Goal: Transaction & Acquisition: Obtain resource

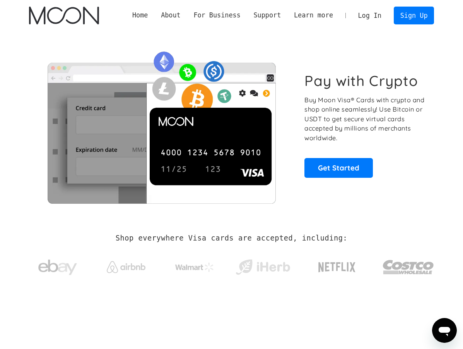
click at [382, 11] on link "Log In" at bounding box center [370, 15] width 36 height 17
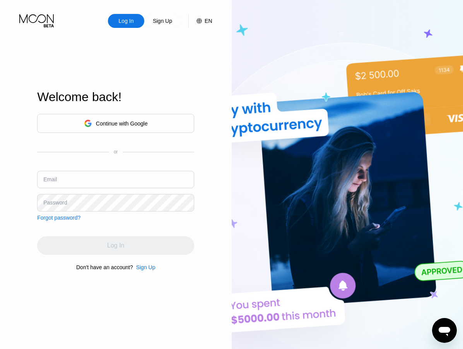
click at [95, 180] on input "text" at bounding box center [115, 179] width 157 height 17
click at [46, 291] on div "Welcome back! Continue with Google or Email Password Forgot password? Log In Do…" at bounding box center [115, 179] width 157 height 383
click at [74, 177] on input "text" at bounding box center [115, 179] width 157 height 17
paste input "[EMAIL_ADDRESS][DOMAIN_NAME]"
type input "[EMAIL_ADDRESS][DOMAIN_NAME]"
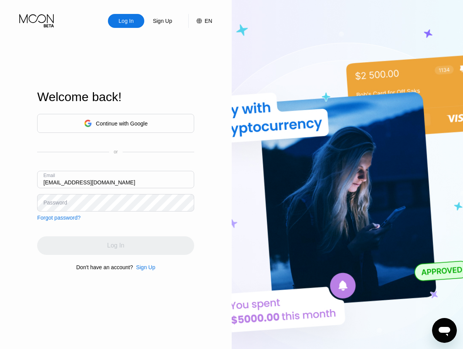
click at [43, 295] on div "Welcome back! Continue with Google or Email [EMAIL_ADDRESS][DOMAIN_NAME] Passwo…" at bounding box center [115, 179] width 157 height 383
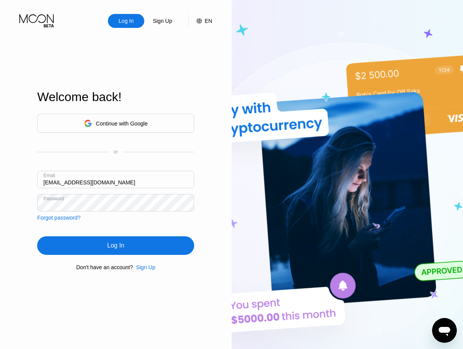
click at [118, 249] on div "Log In" at bounding box center [115, 245] width 17 height 8
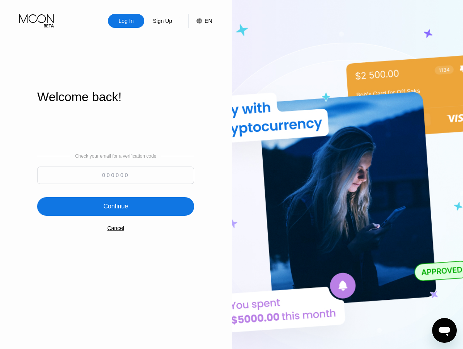
click at [119, 175] on input at bounding box center [115, 174] width 157 height 17
paste input "661515"
type input "661515"
click at [145, 212] on div "Continue" at bounding box center [115, 206] width 157 height 19
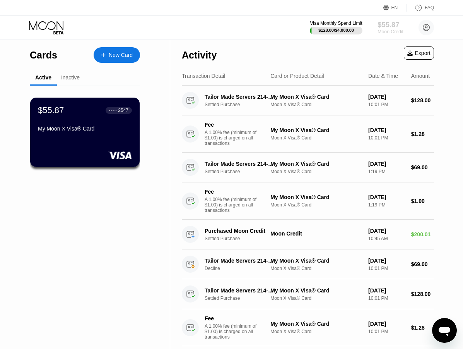
click at [390, 25] on div "$55.87" at bounding box center [391, 25] width 26 height 8
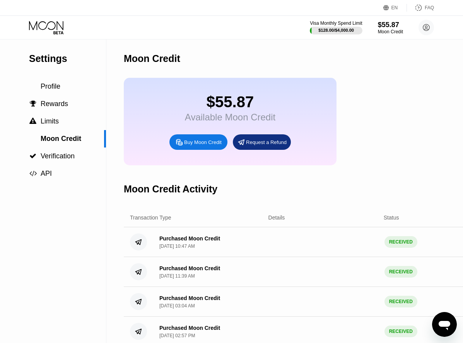
click at [179, 146] on icon at bounding box center [179, 142] width 8 height 8
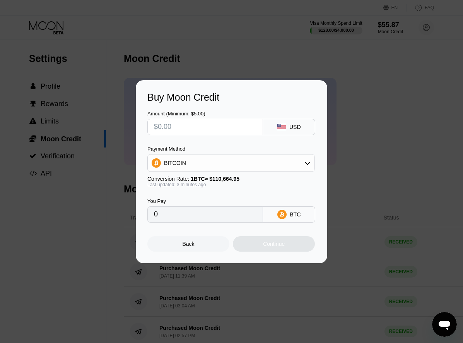
click at [210, 127] on input "text" at bounding box center [205, 126] width 103 height 15
type input "$2"
type input "0.00001808"
type input "$20"
type input "0.00018073"
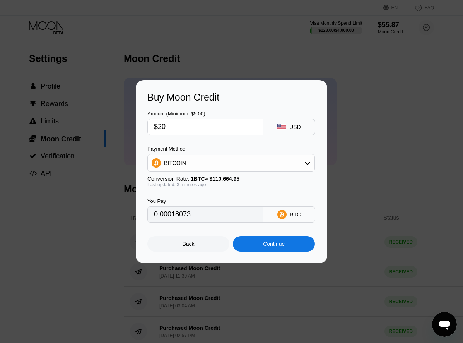
type input "$200"
type input "0.00180726"
type input "$200"
click at [214, 146] on div "Payment Method" at bounding box center [231, 149] width 168 height 6
type input "0.00180809"
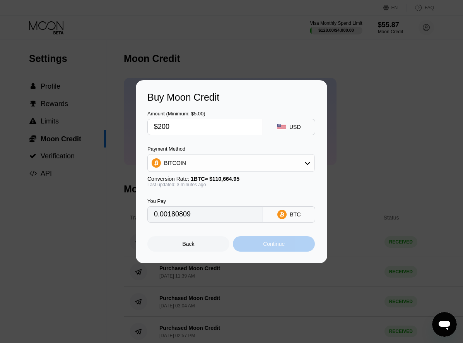
click at [269, 245] on div "Continue" at bounding box center [274, 244] width 22 height 6
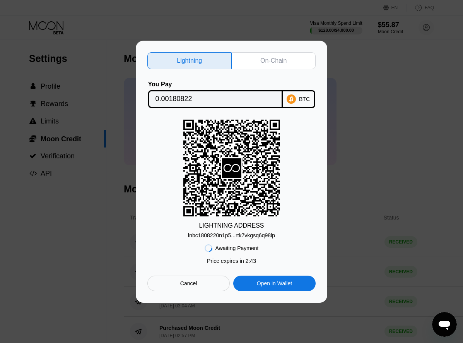
click at [195, 99] on input "0.00180822" at bounding box center [216, 98] width 120 height 15
click at [260, 43] on div "Lightning On-Chain You Pay 0.00180822 BTC LIGHTNING ADDRESS lnbc1808220n1p5...r…" at bounding box center [232, 172] width 192 height 262
click at [269, 58] on div "On-Chain" at bounding box center [273, 61] width 26 height 8
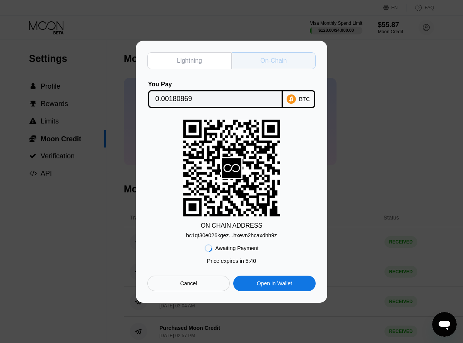
click at [277, 58] on div "On-Chain" at bounding box center [273, 61] width 26 height 8
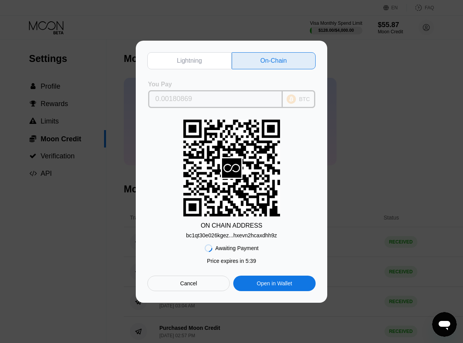
click at [178, 98] on input "0.00180869" at bounding box center [216, 98] width 120 height 15
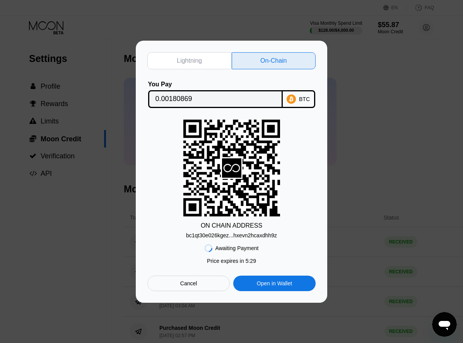
click at [157, 265] on div "Awaiting Payment Price expires in 2 : 33 Price expires in 5 : 29 Cancel Open in…" at bounding box center [231, 264] width 168 height 53
click at [240, 238] on div "bc1qt30e026kgez...hxevn2hcaxdhh9z" at bounding box center [231, 235] width 91 height 6
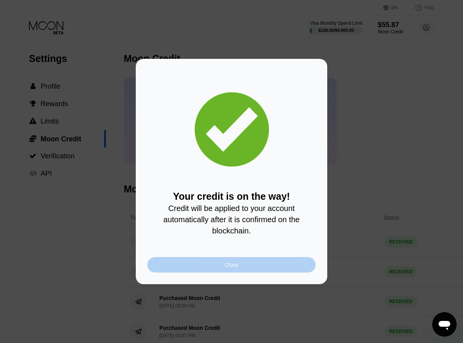
click at [210, 264] on div "Close" at bounding box center [231, 264] width 168 height 15
